Goal: Task Accomplishment & Management: Complete application form

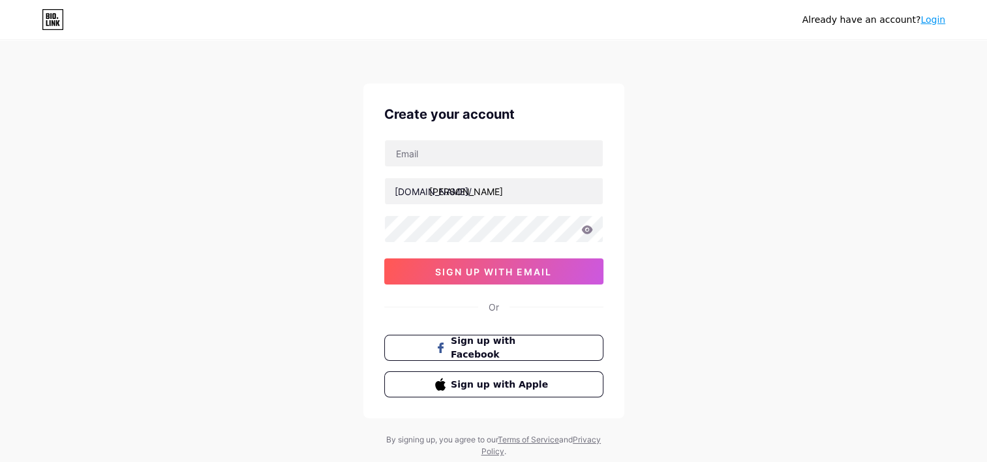
click at [653, 184] on div "Already have an account? Login Create your account [DOMAIN_NAME]/ [PERSON_NAME]…" at bounding box center [493, 249] width 987 height 499
click at [535, 161] on input "text" at bounding box center [494, 153] width 218 height 26
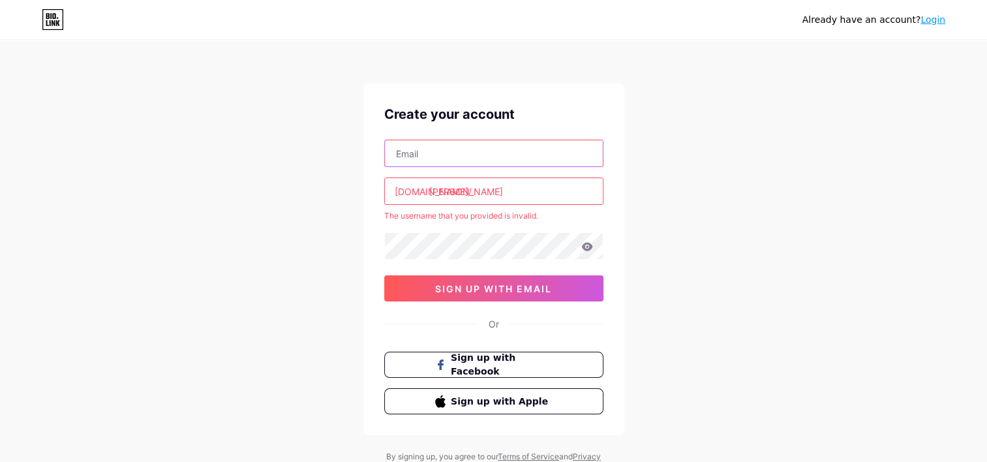
type input "[EMAIL_ADDRESS][DOMAIN_NAME]"
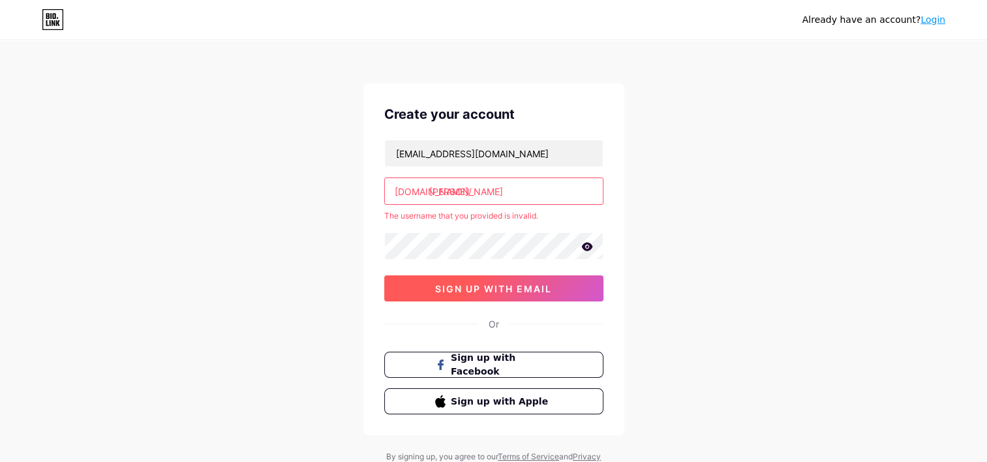
click at [473, 287] on span "sign up with email" at bounding box center [493, 288] width 117 height 11
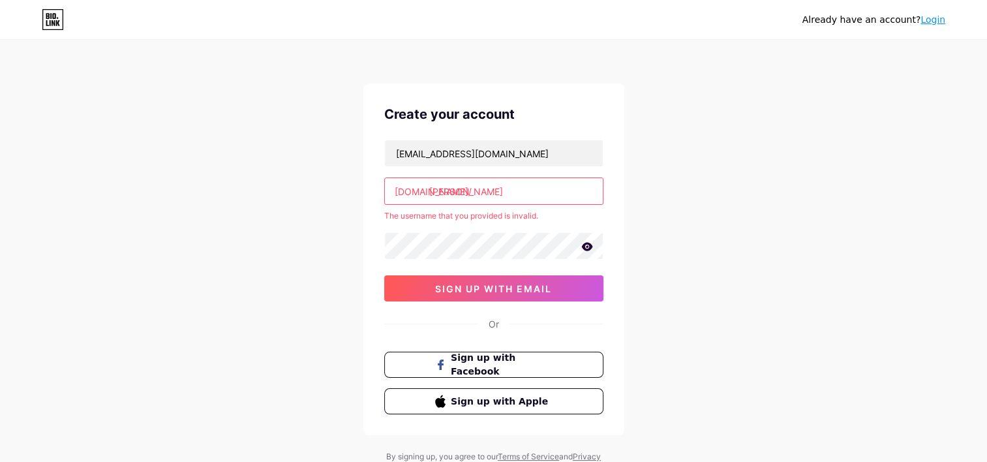
click at [588, 248] on icon at bounding box center [586, 246] width 11 height 8
drag, startPoint x: 535, startPoint y: 191, endPoint x: 467, endPoint y: 189, distance: 68.5
click at [467, 189] on input "[PERSON_NAME]" at bounding box center [494, 191] width 218 height 26
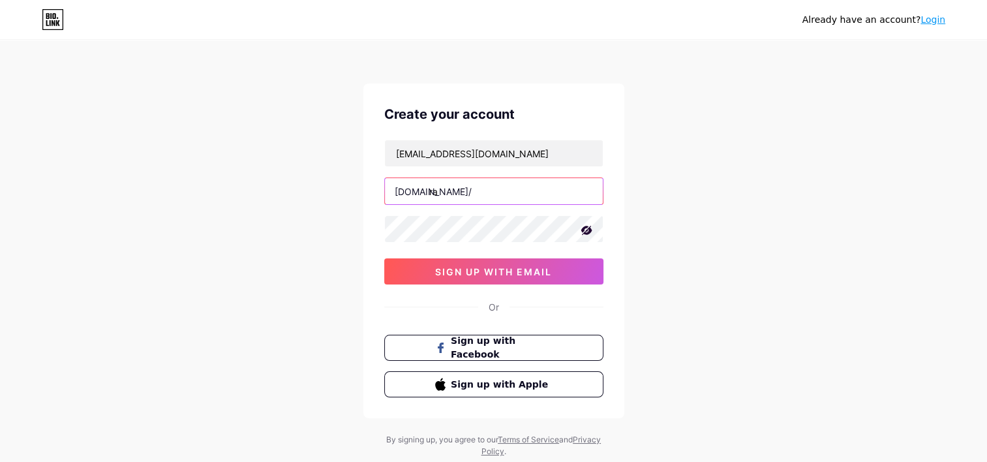
type input "r"
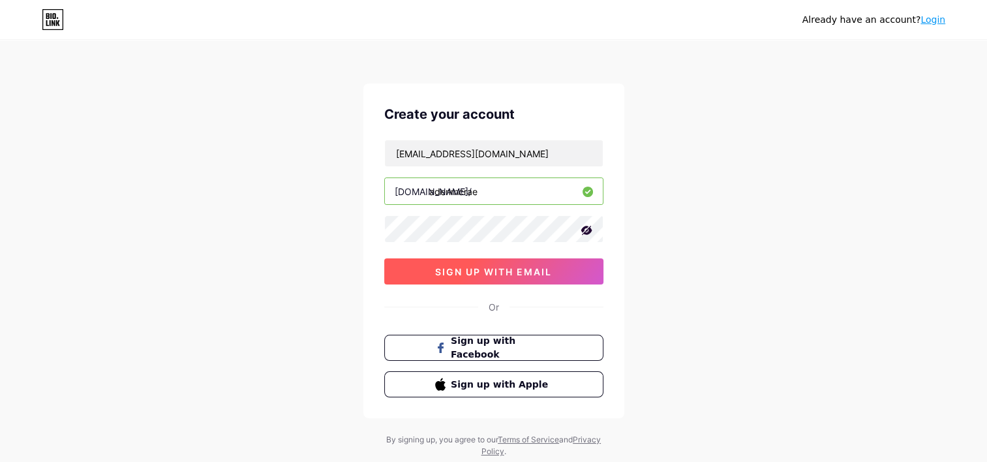
type input "adenmcrae"
click at [441, 268] on span "sign up with email" at bounding box center [493, 271] width 117 height 11
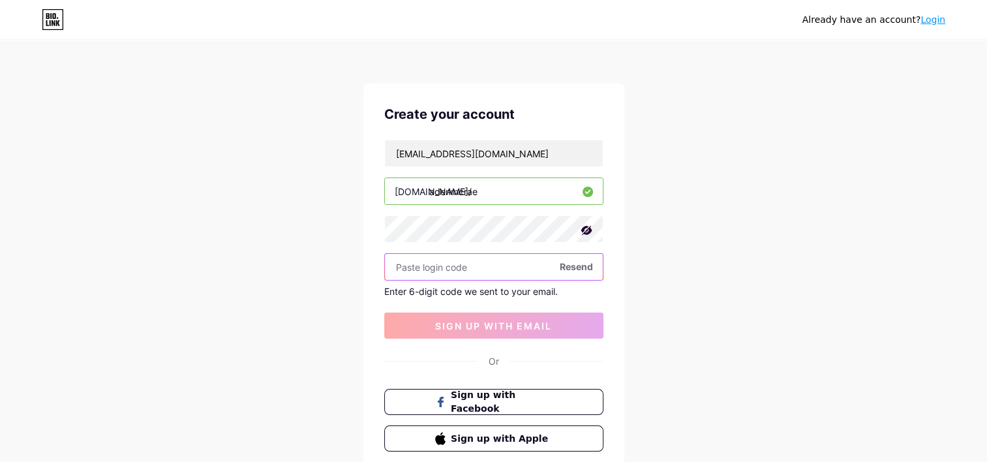
click at [478, 273] on input "text" at bounding box center [494, 267] width 218 height 26
paste input "173389"
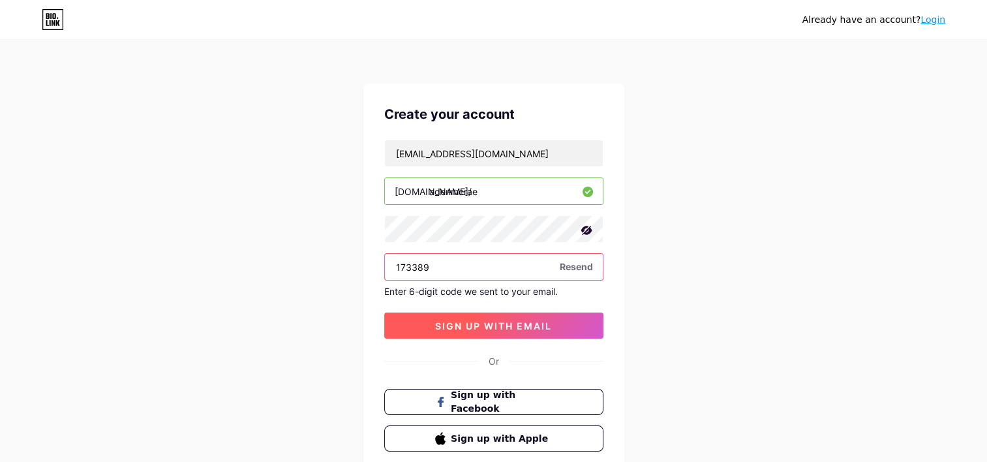
type input "173389"
click at [493, 324] on span "sign up with email" at bounding box center [493, 325] width 117 height 11
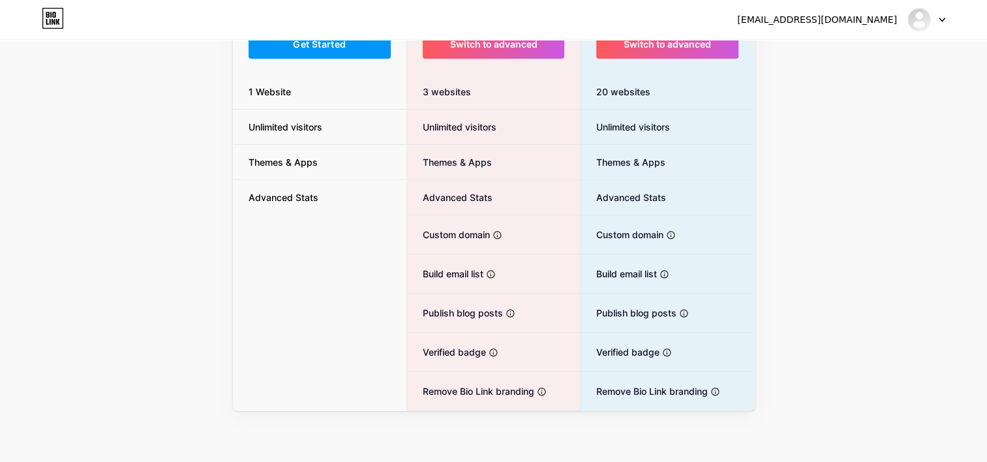
scroll to position [112, 0]
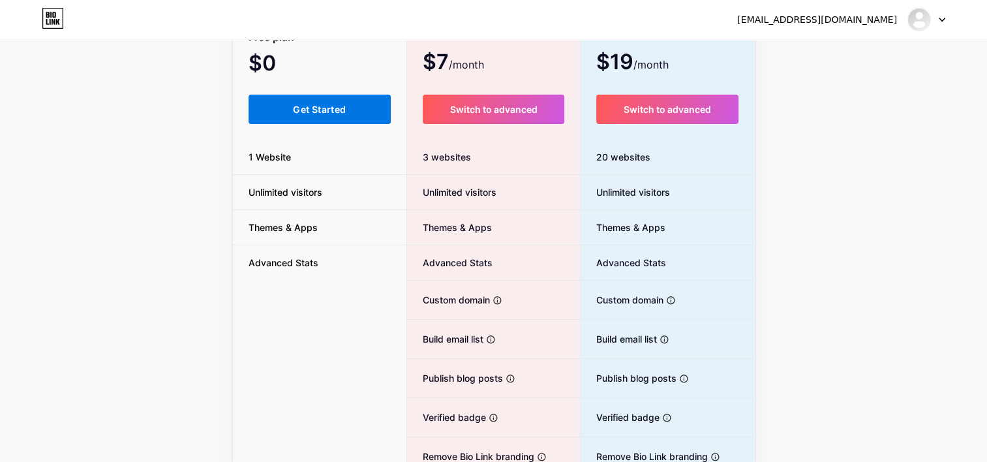
click at [312, 109] on span "Get Started" at bounding box center [319, 109] width 53 height 11
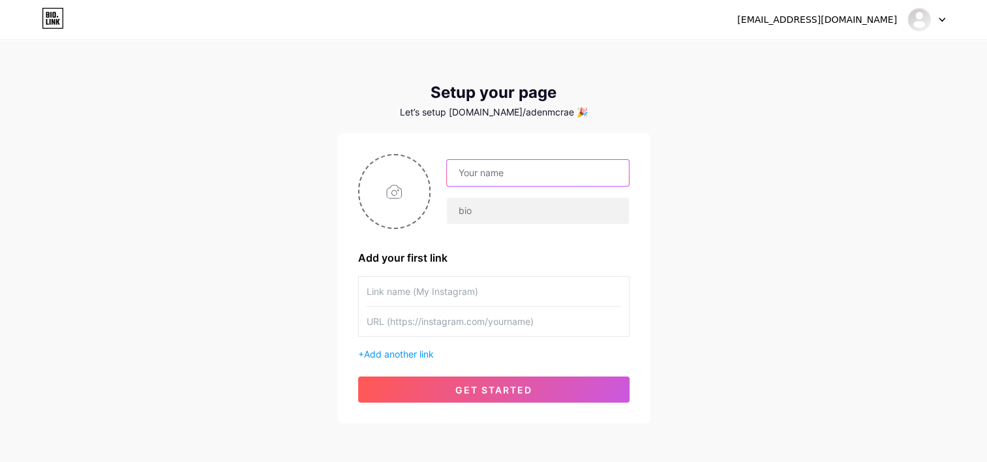
click at [452, 175] on input "text" at bounding box center [537, 173] width 181 height 26
type input "him"
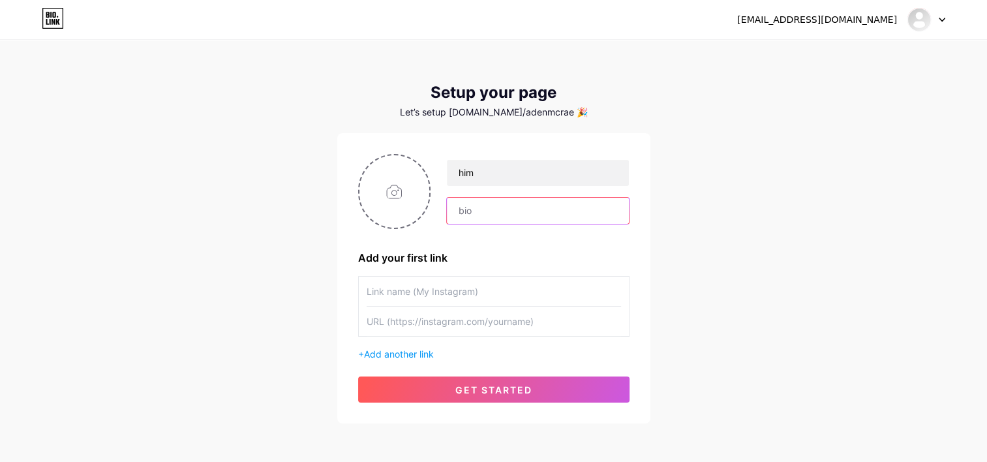
click at [529, 200] on input "text" at bounding box center [537, 211] width 181 height 26
type input "him"
drag, startPoint x: 467, startPoint y: 313, endPoint x: 469, endPoint y: 305, distance: 7.9
click at [467, 313] on input "text" at bounding box center [494, 321] width 255 height 29
click at [473, 294] on input "text" at bounding box center [494, 291] width 255 height 29
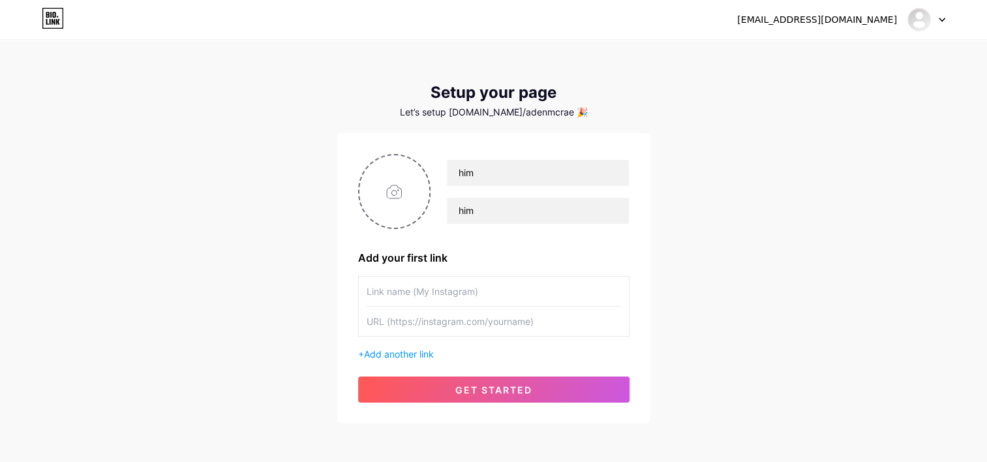
click at [643, 235] on div "him him Add your first link + Add another link get started" at bounding box center [493, 278] width 313 height 290
click at [529, 299] on input "text" at bounding box center [494, 291] width 255 height 29
click at [804, 289] on div "[EMAIL_ADDRESS][DOMAIN_NAME] Dashboard Logout Setup your page Let’s setup [DOMA…" at bounding box center [493, 232] width 987 height 465
click at [468, 293] on input "text" at bounding box center [494, 291] width 255 height 29
type input "Roblox"
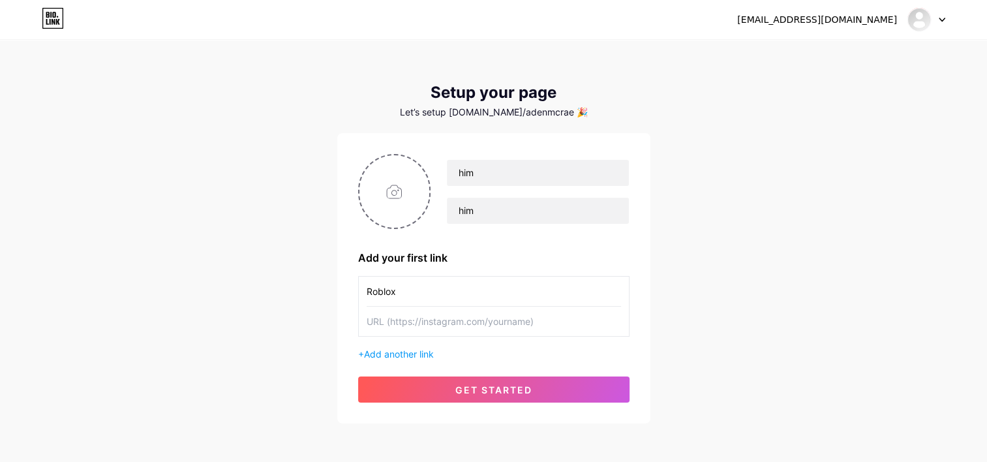
click at [522, 321] on input "text" at bounding box center [494, 321] width 255 height 29
type input "h"
drag, startPoint x: 465, startPoint y: 324, endPoint x: 456, endPoint y: 322, distance: 9.2
click at [456, 322] on input "text" at bounding box center [494, 321] width 255 height 29
paste input "[URL]"
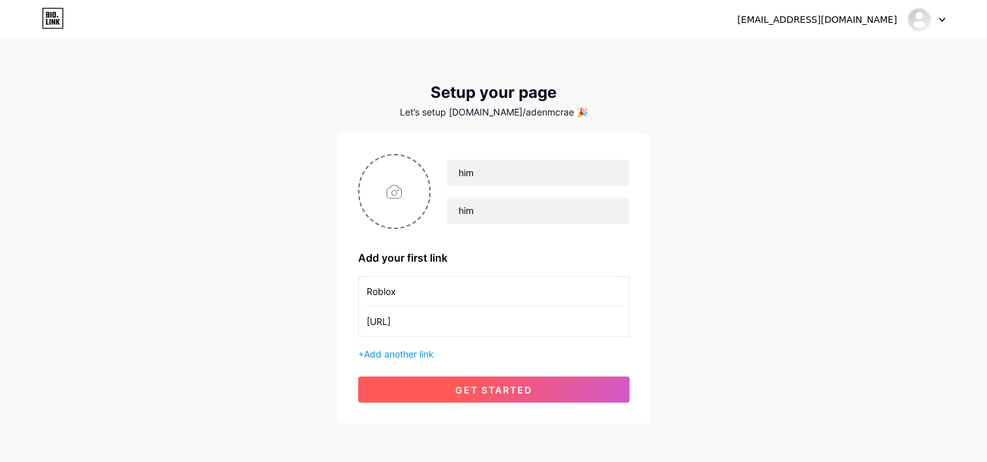
click at [466, 388] on span "get started" at bounding box center [494, 389] width 77 height 11
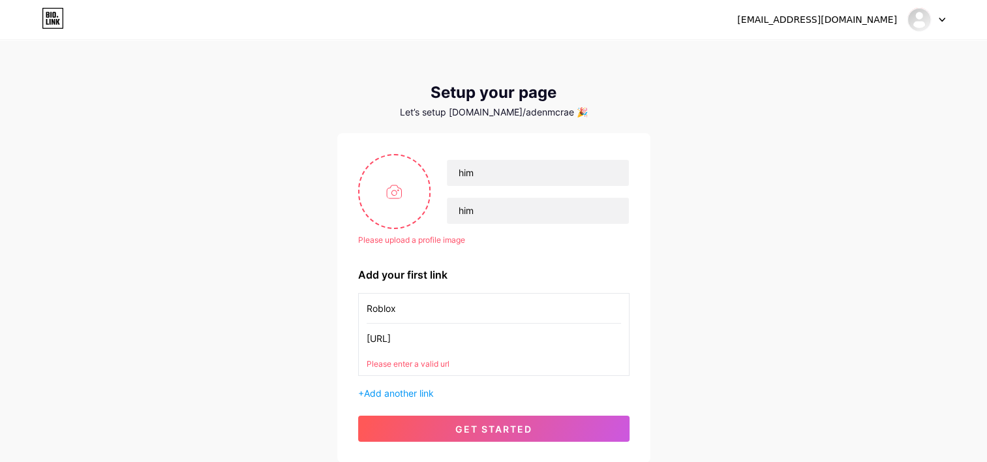
click at [437, 335] on input "[URL]" at bounding box center [494, 338] width 255 height 29
click at [423, 336] on input "[URL]" at bounding box center [494, 338] width 255 height 29
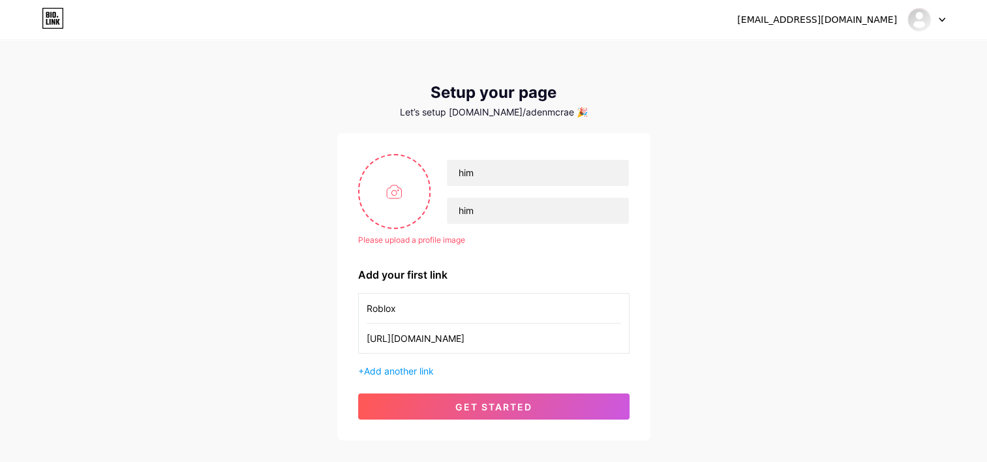
type input "[URL][DOMAIN_NAME]"
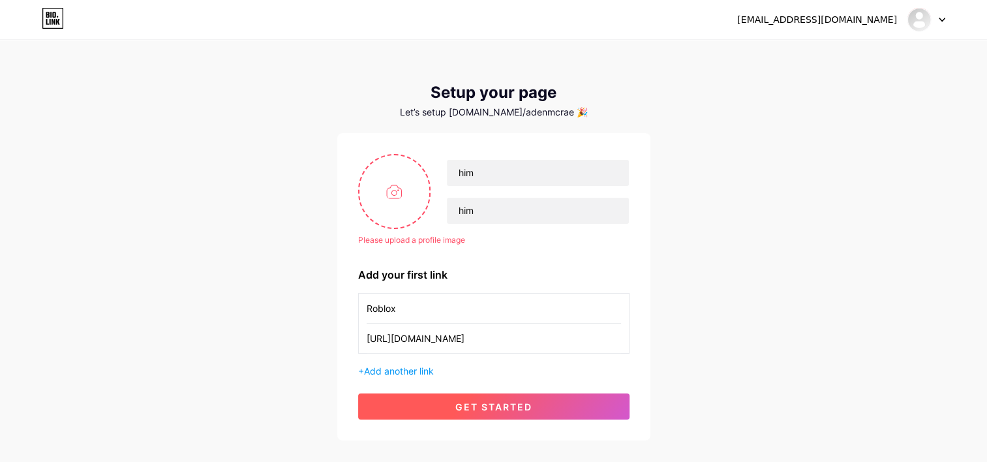
click at [471, 411] on span "get started" at bounding box center [494, 406] width 77 height 11
click at [450, 403] on button "get started" at bounding box center [493, 407] width 271 height 26
click at [510, 401] on span "get started" at bounding box center [494, 406] width 77 height 11
click at [514, 401] on span "get started" at bounding box center [494, 406] width 77 height 11
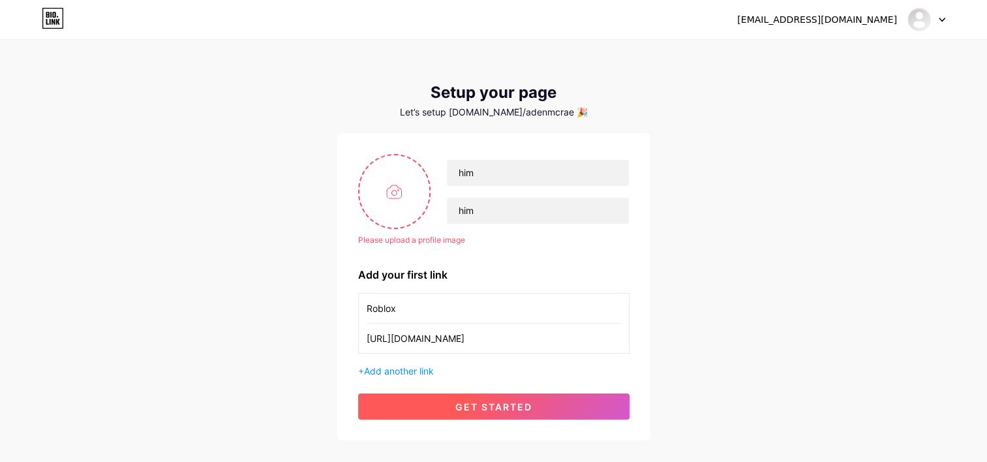
click at [515, 401] on span "get started" at bounding box center [494, 406] width 77 height 11
click at [515, 402] on span "get started" at bounding box center [494, 406] width 77 height 11
click at [493, 398] on button "get started" at bounding box center [493, 407] width 271 height 26
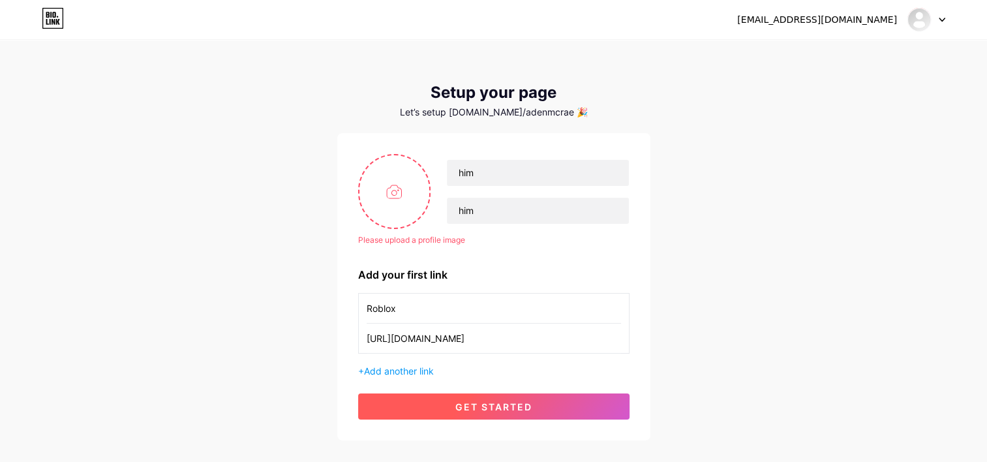
click at [493, 398] on button "get started" at bounding box center [493, 407] width 271 height 26
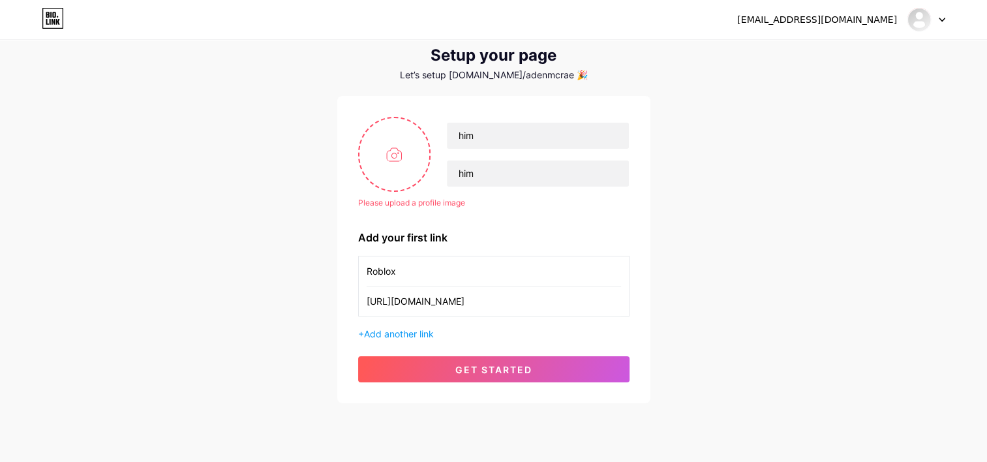
scroll to position [72, 0]
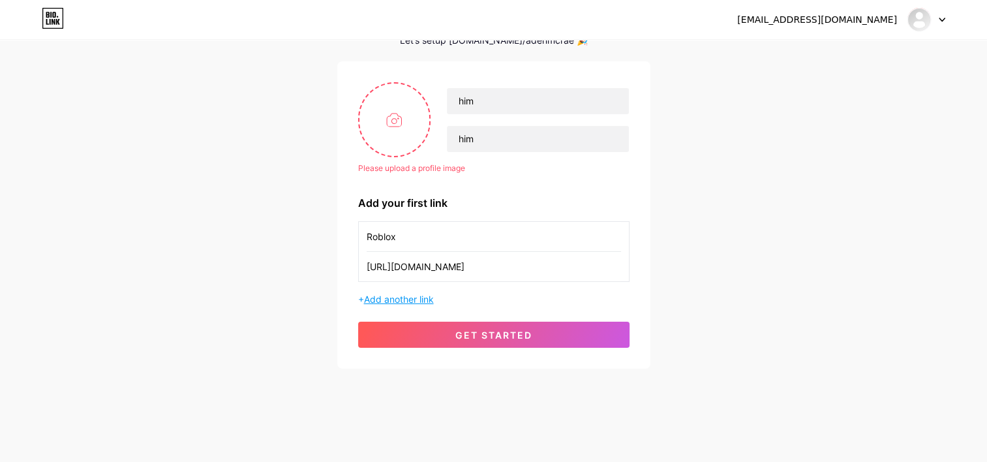
click at [407, 294] on span "Add another link" at bounding box center [399, 299] width 70 height 11
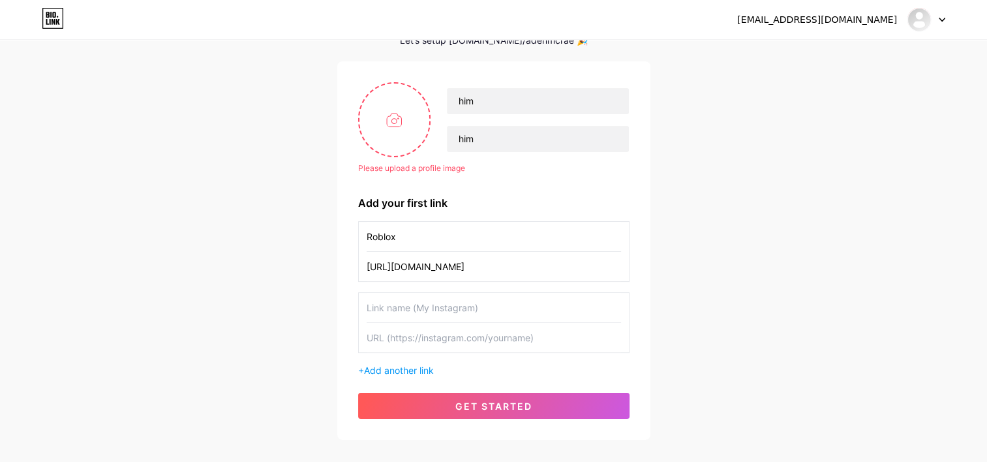
click at [692, 355] on div "[EMAIL_ADDRESS][DOMAIN_NAME] Dashboard Logout Setup your page Let’s setup [DOMA…" at bounding box center [493, 204] width 987 height 553
click at [771, 236] on div "[EMAIL_ADDRESS][DOMAIN_NAME] Dashboard Logout Setup your page Let’s setup [DOMA…" at bounding box center [493, 204] width 987 height 553
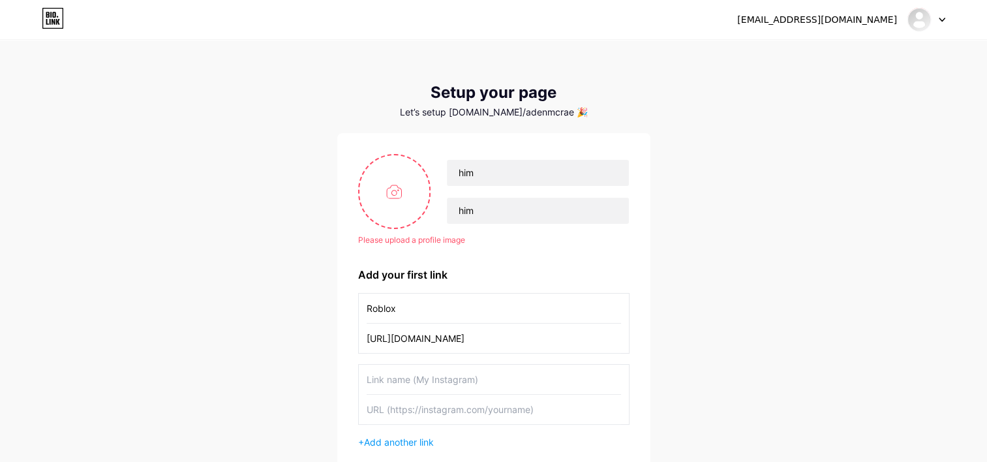
scroll to position [0, 0]
